Goal: Task Accomplishment & Management: Manage account settings

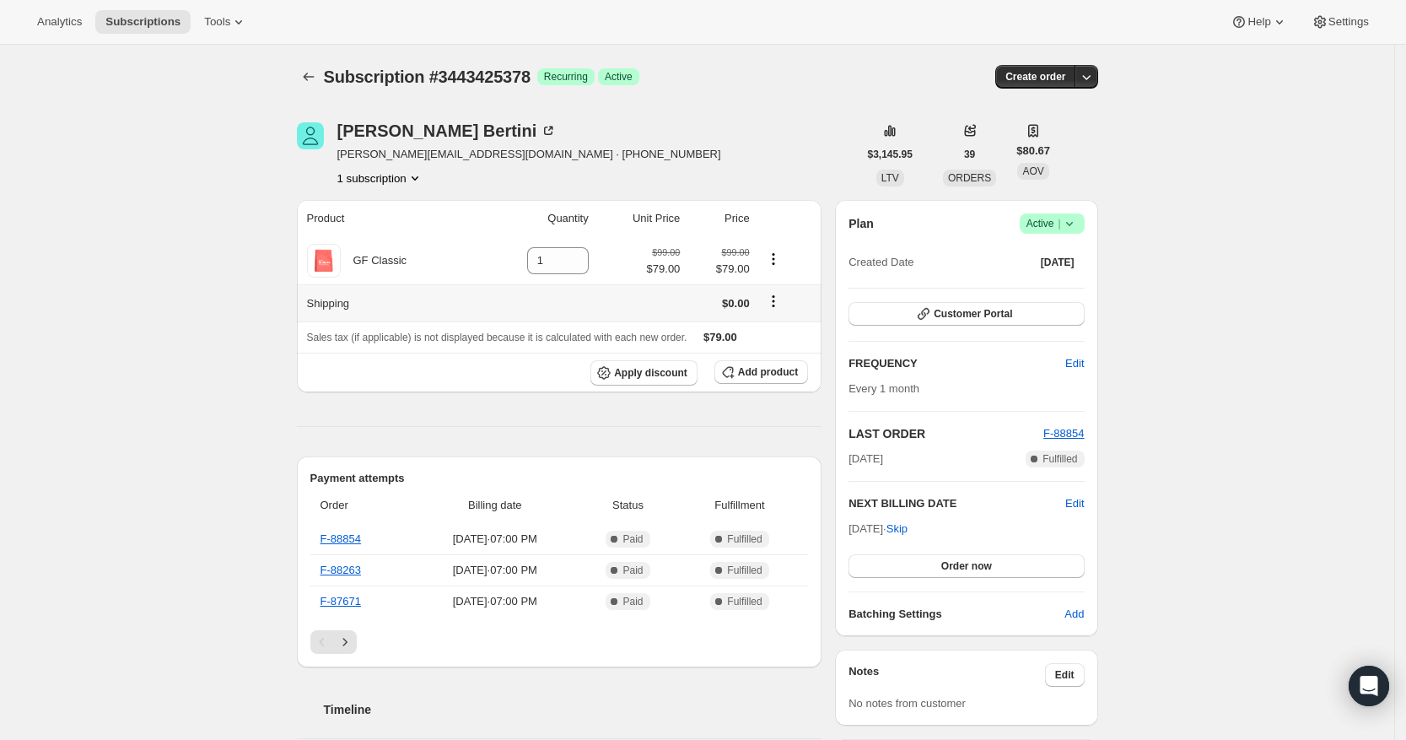
click at [774, 302] on icon "Shipping actions" at bounding box center [773, 301] width 3 height 3
click at [627, 333] on span "Sales tax (if applicable) is not displayed because it is calculated with each n…" at bounding box center [497, 337] width 380 height 12
click at [658, 372] on span "Apply discount" at bounding box center [650, 372] width 73 height 13
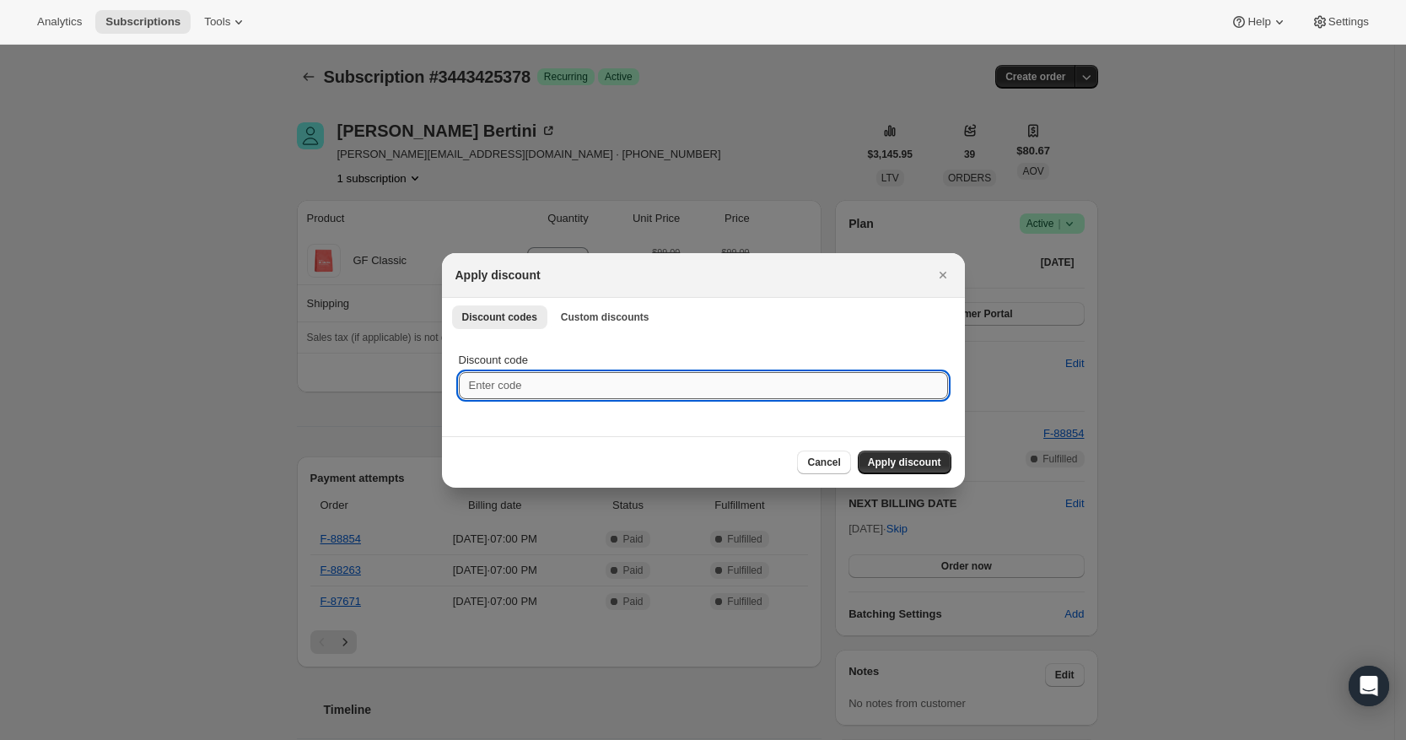
click at [585, 385] on input "Discount code" at bounding box center [703, 385] width 489 height 27
click at [586, 299] on div "Discount codes Custom discounts More views Discount codes Custom discounts More…" at bounding box center [703, 316] width 523 height 37
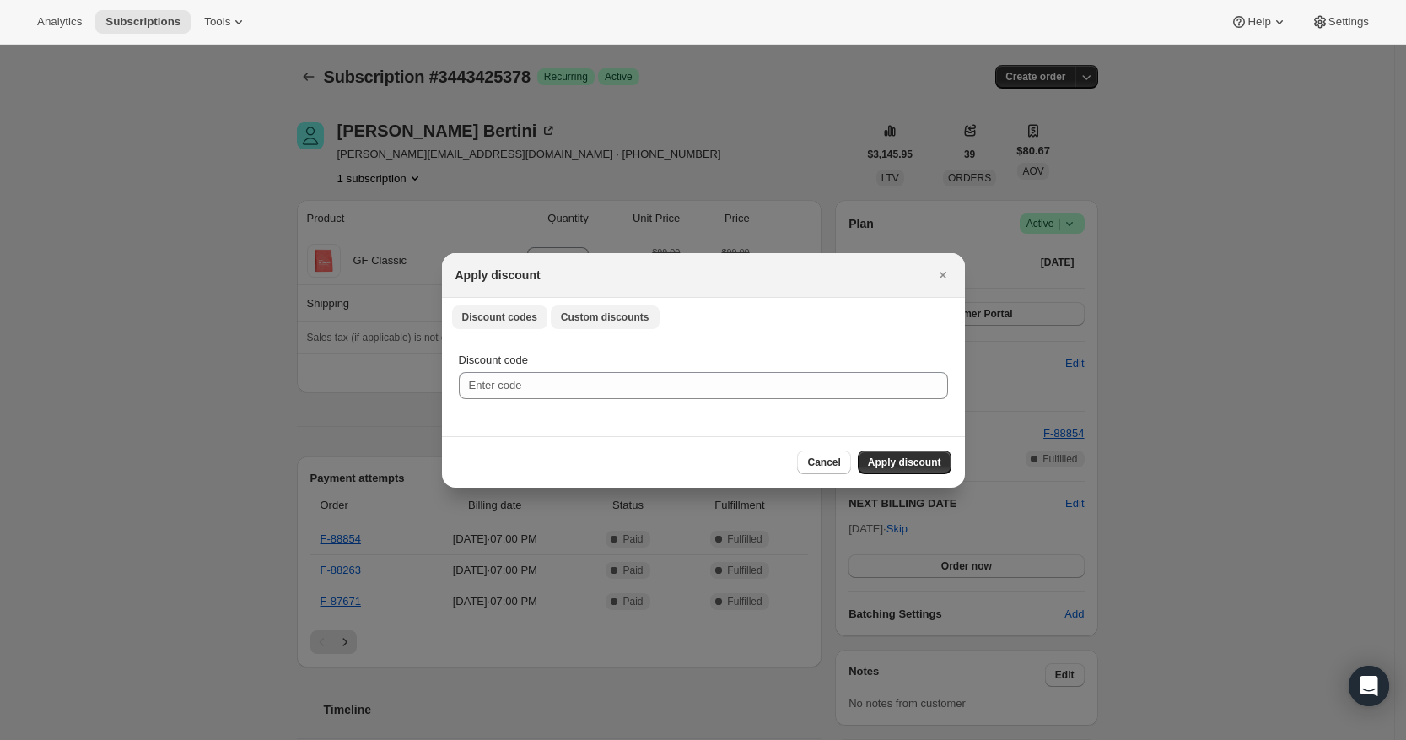
click at [587, 318] on span "Custom discounts" at bounding box center [605, 316] width 89 height 13
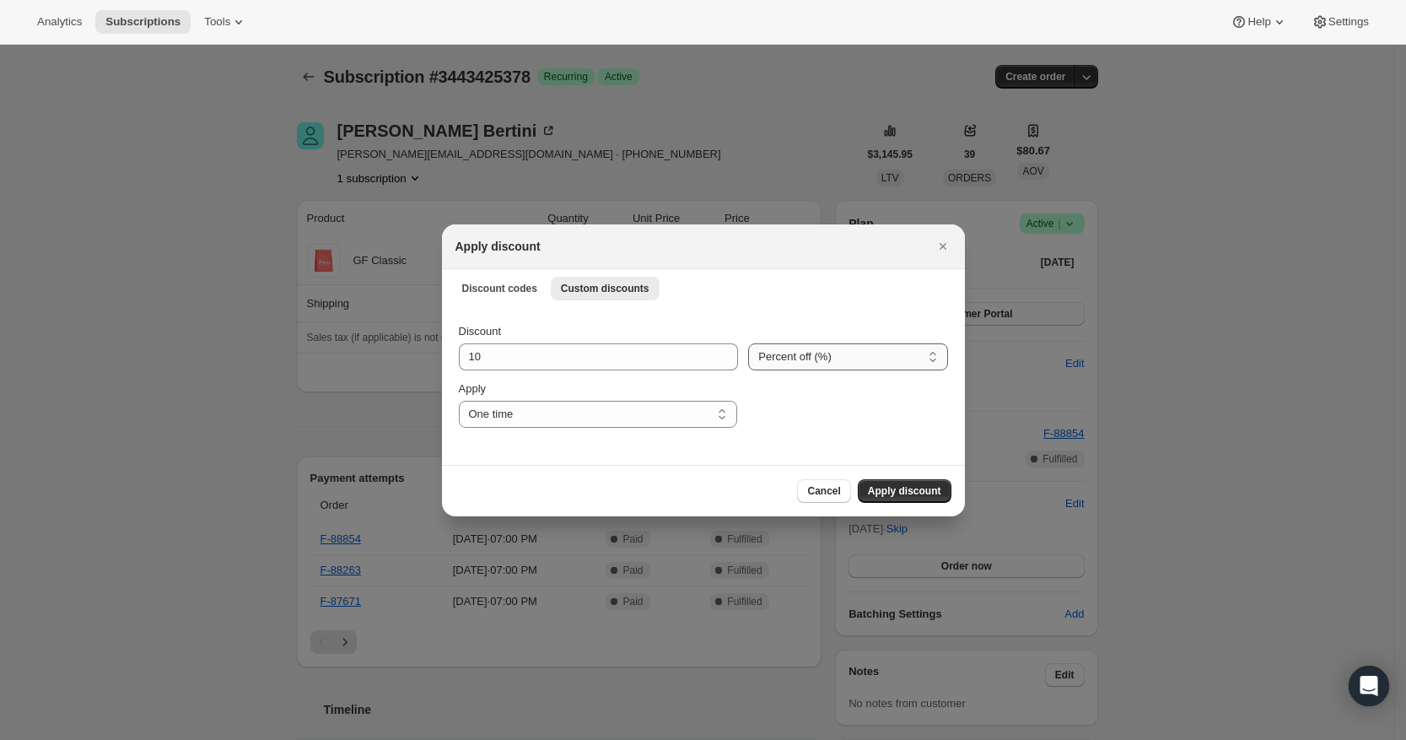
click at [786, 345] on select "Percent off (%) Amount off ($)" at bounding box center [847, 356] width 199 height 27
select select "fixed"
click at [751, 343] on select "Percent off (%) Amount off ($)" at bounding box center [847, 356] width 199 height 27
click at [905, 486] on span "Apply discount" at bounding box center [904, 490] width 73 height 13
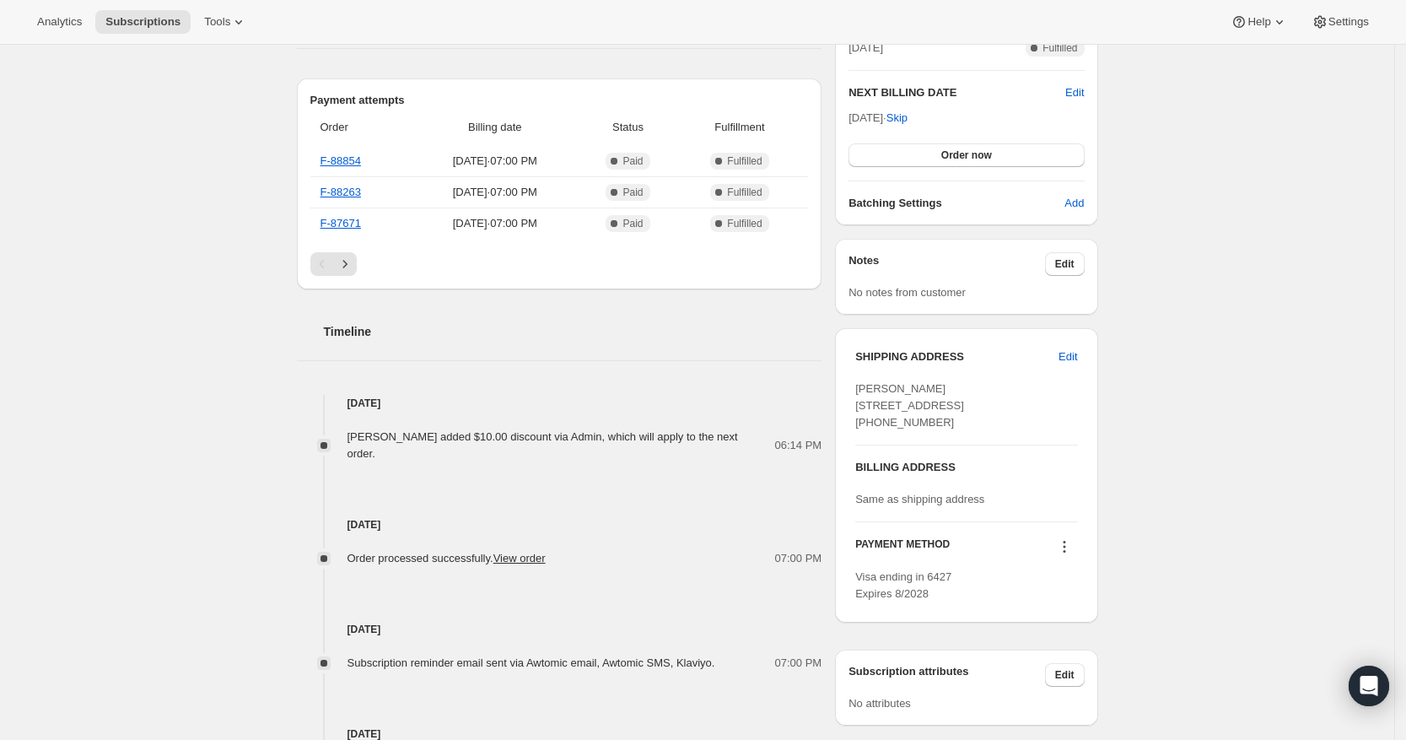
scroll to position [422, 0]
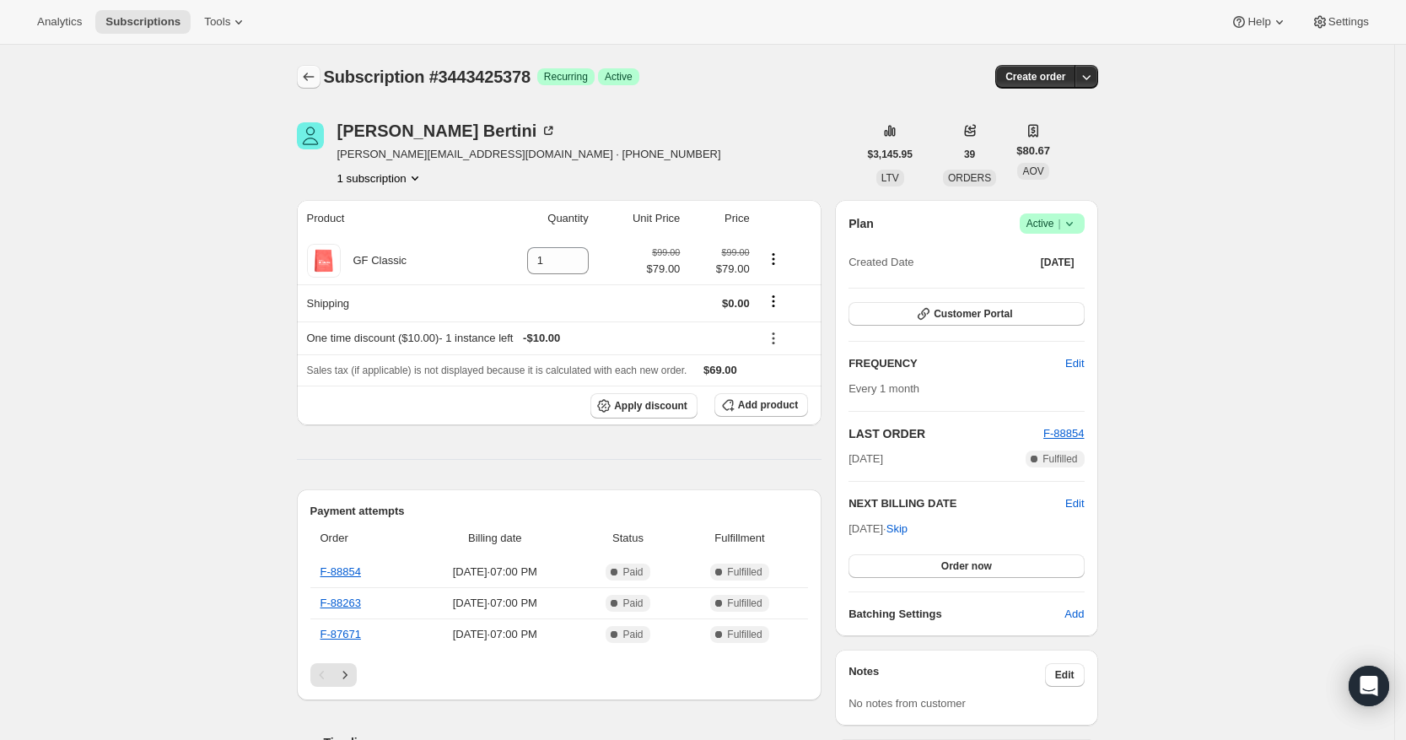
click at [310, 79] on icon "Subscriptions" at bounding box center [308, 76] width 17 height 17
